Goal: Communication & Community: Ask a question

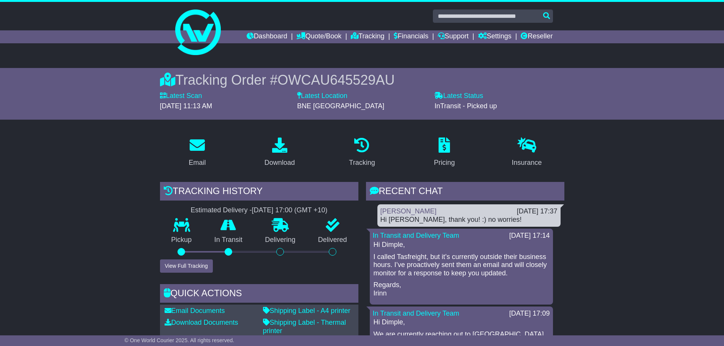
scroll to position [114, 0]
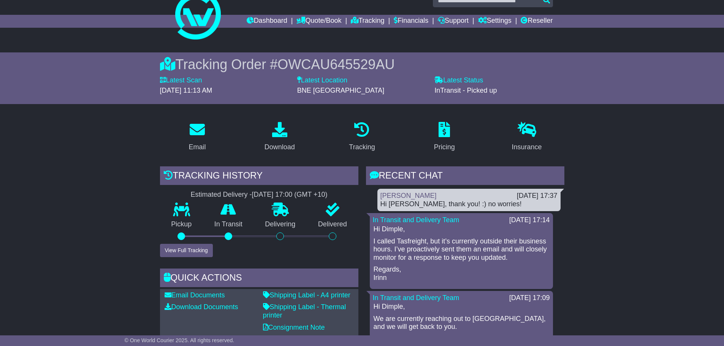
scroll to position [0, 0]
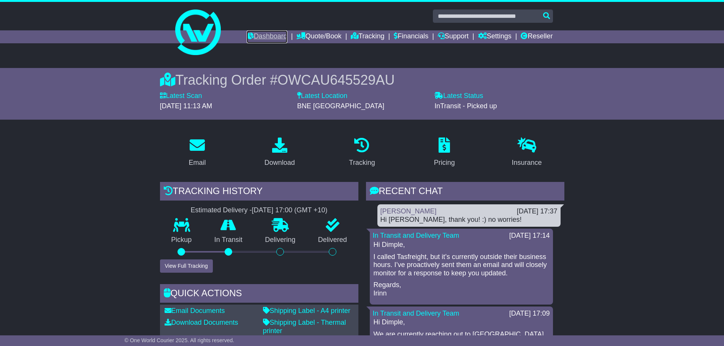
click at [263, 36] on link "Dashboard" at bounding box center [267, 36] width 41 height 13
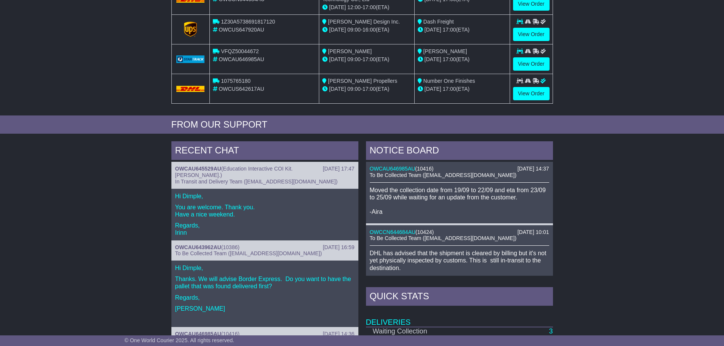
scroll to position [190, 0]
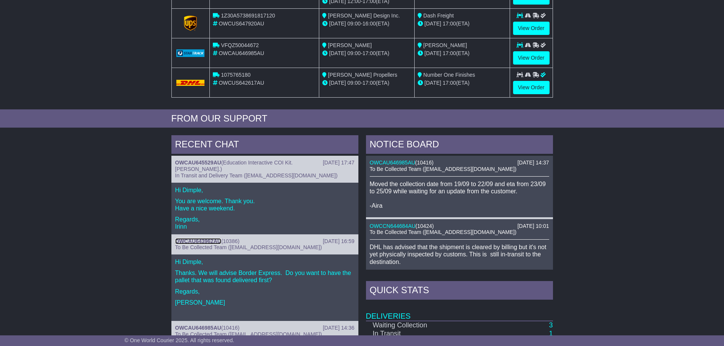
click at [212, 241] on link "OWCAU643962AU" at bounding box center [198, 241] width 46 height 6
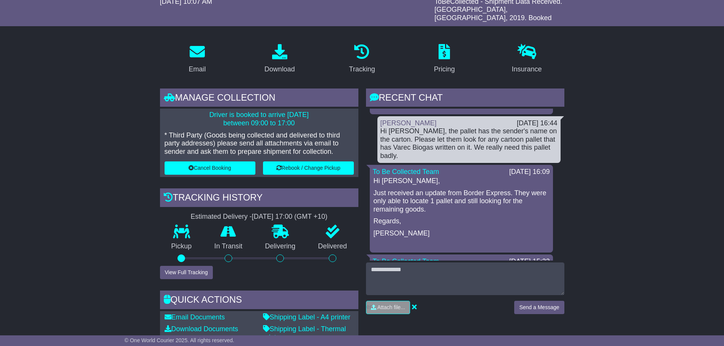
scroll to position [114, 0]
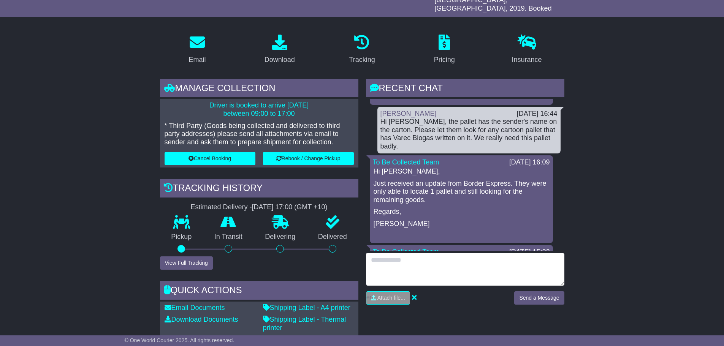
click at [482, 255] on textarea at bounding box center [465, 269] width 198 height 33
type textarea "*"
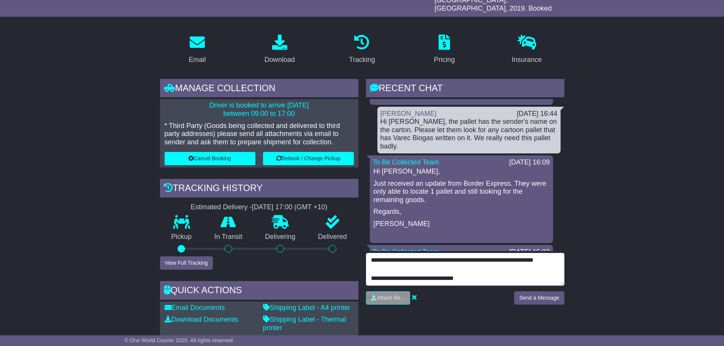
type textarea "**********"
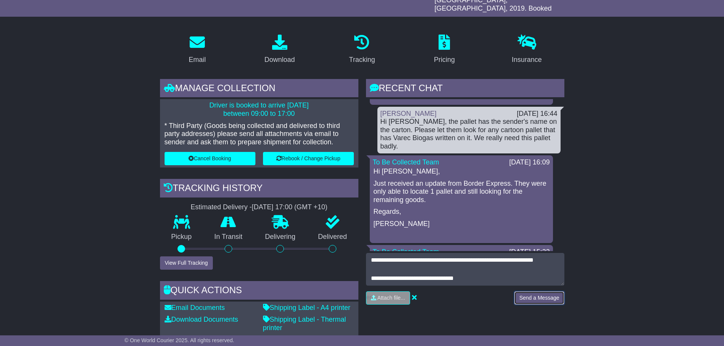
click at [527, 291] on button "Send a Message" at bounding box center [539, 297] width 50 height 13
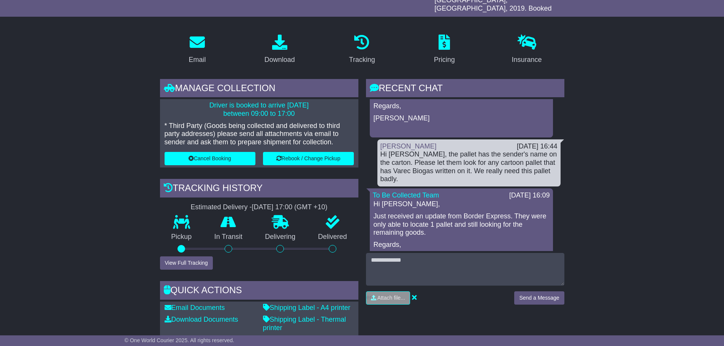
scroll to position [76, 0]
